Goal: Task Accomplishment & Management: Manage account settings

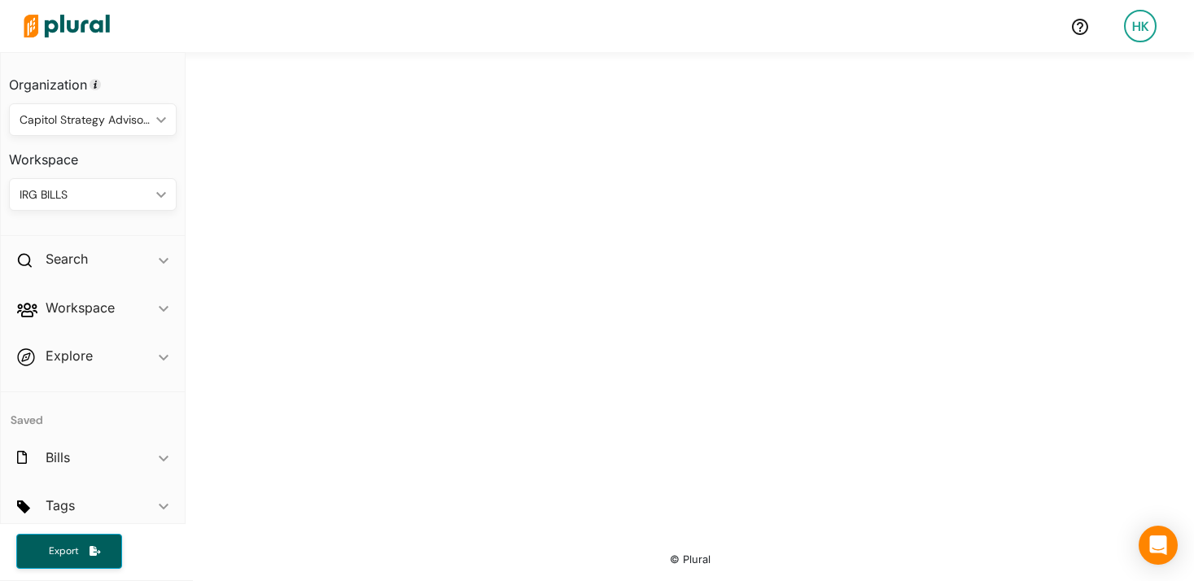
click at [94, 125] on div "Capitol Strategy Advisors" at bounding box center [85, 119] width 130 height 17
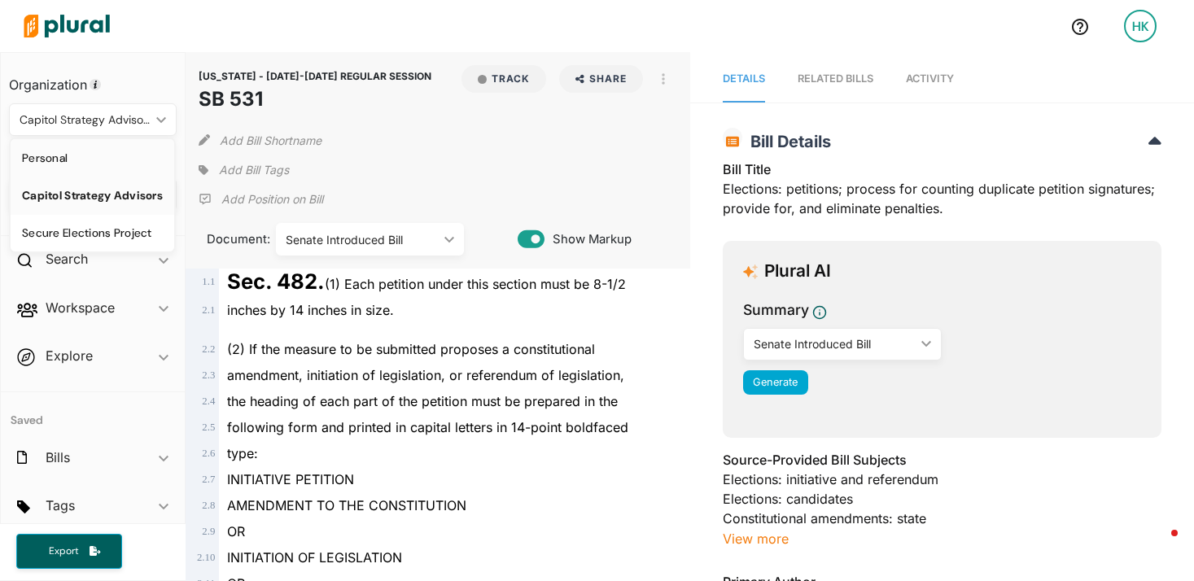
click at [90, 164] on div "Personal" at bounding box center [92, 158] width 141 height 14
click at [200, 168] on icon at bounding box center [204, 170] width 10 height 10
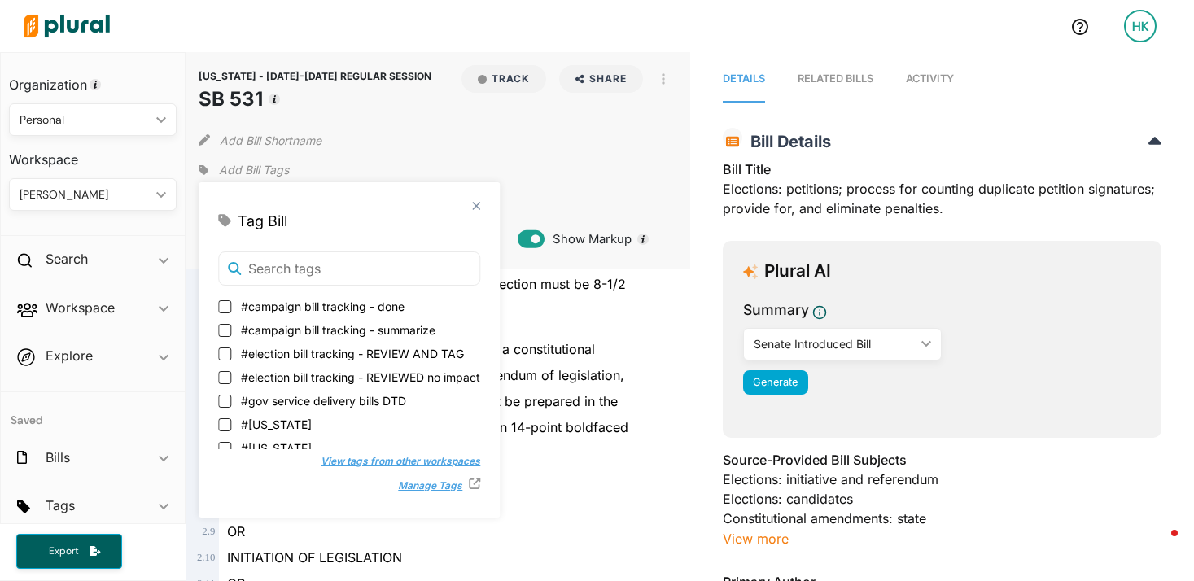
click at [225, 360] on label "#election bill tracking - REVIEW AND TAG" at bounding box center [349, 353] width 262 height 17
click at [225, 360] on input "#election bill tracking - REVIEW AND TAG" at bounding box center [224, 353] width 13 height 13
checkbox input "true"
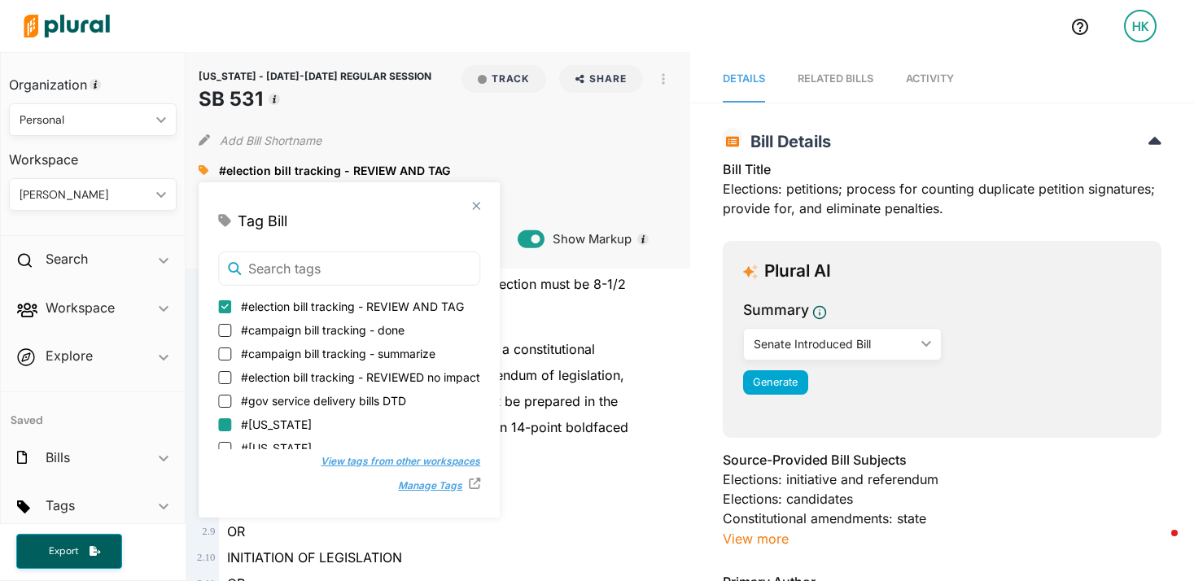
click at [223, 427] on input "#[US_STATE]" at bounding box center [224, 424] width 13 height 13
checkbox input "true"
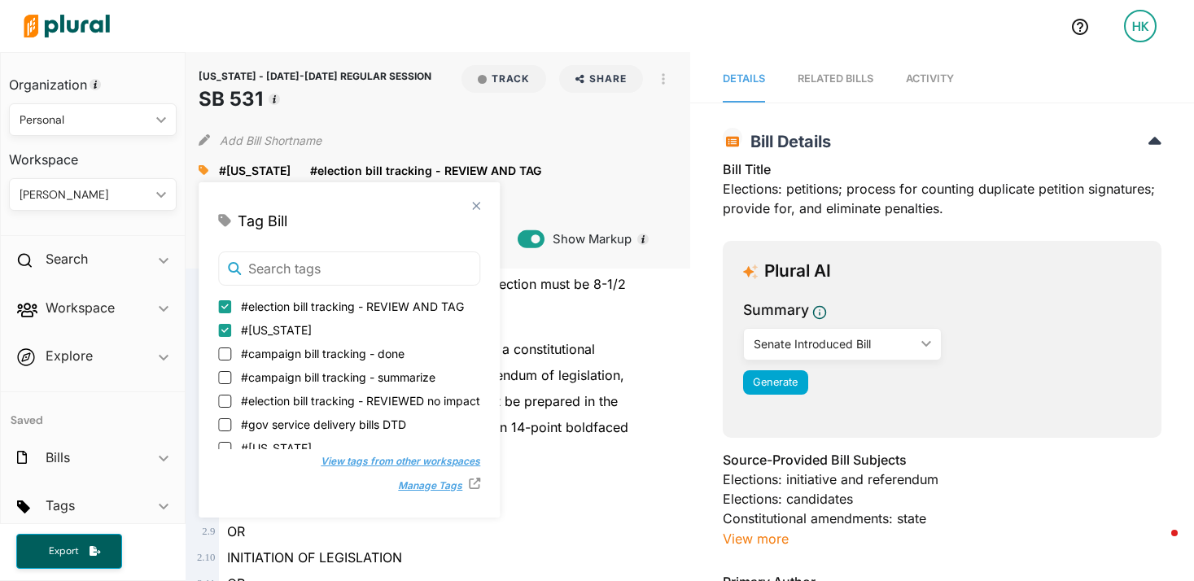
click at [548, 358] on div "(2) If the measure to be submitted proposes a constitutional" at bounding box center [445, 342] width 452 height 39
